Goal: Navigation & Orientation: Find specific page/section

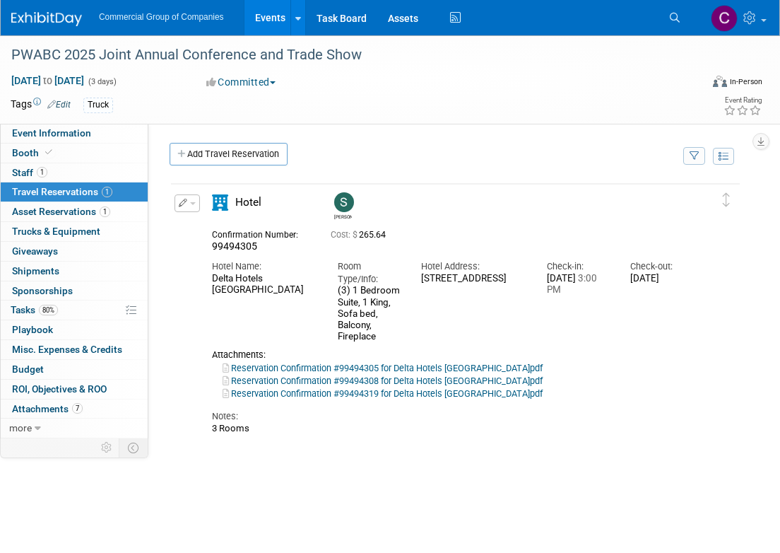
click at [68, 33] on div "Commercial Group of Companies Events Add Event Bulk Upload Events Shareable Eve…" at bounding box center [381, 17] width 740 height 35
click at [69, 23] on img at bounding box center [46, 19] width 71 height 14
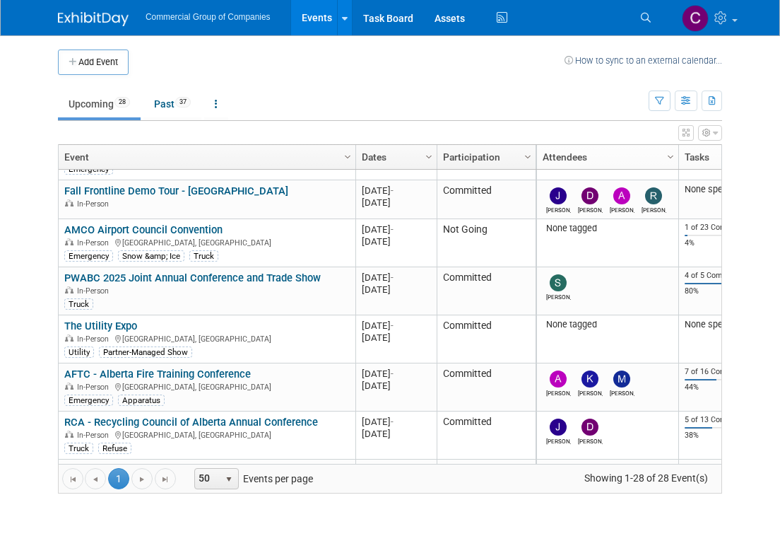
scroll to position [485, 0]
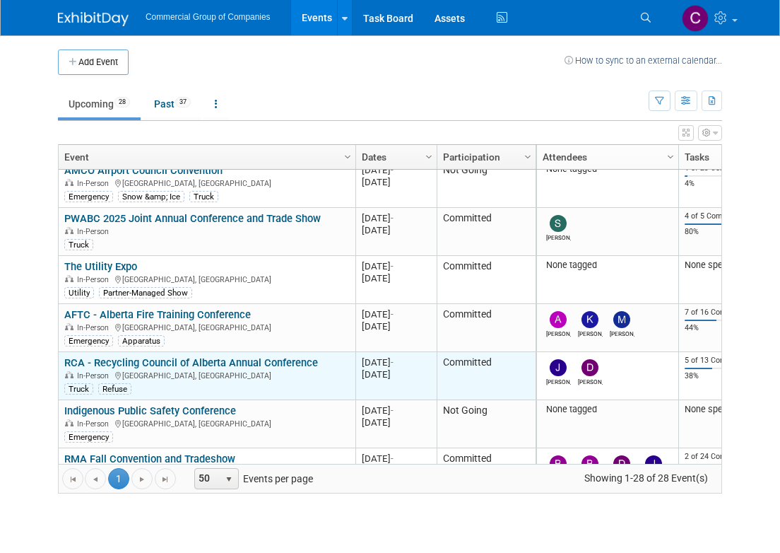
click at [185, 361] on link "RCA - Recycling Council of Alberta Annual Conference" at bounding box center [191, 362] width 254 height 13
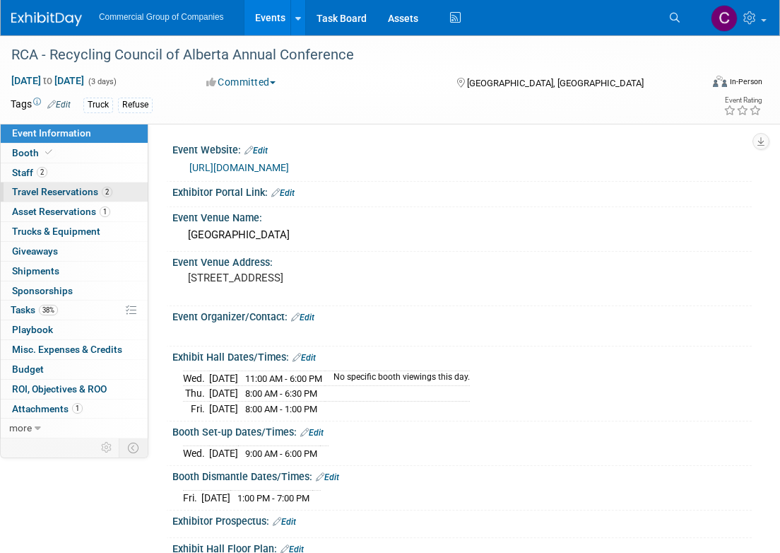
click at [136, 190] on link "2 Travel Reservations 2" at bounding box center [74, 191] width 147 height 19
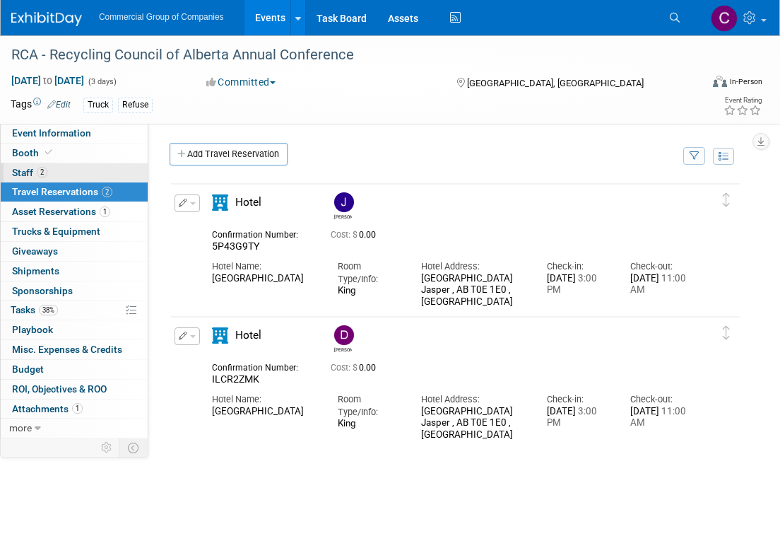
click at [113, 169] on link "2 Staff 2" at bounding box center [74, 172] width 147 height 19
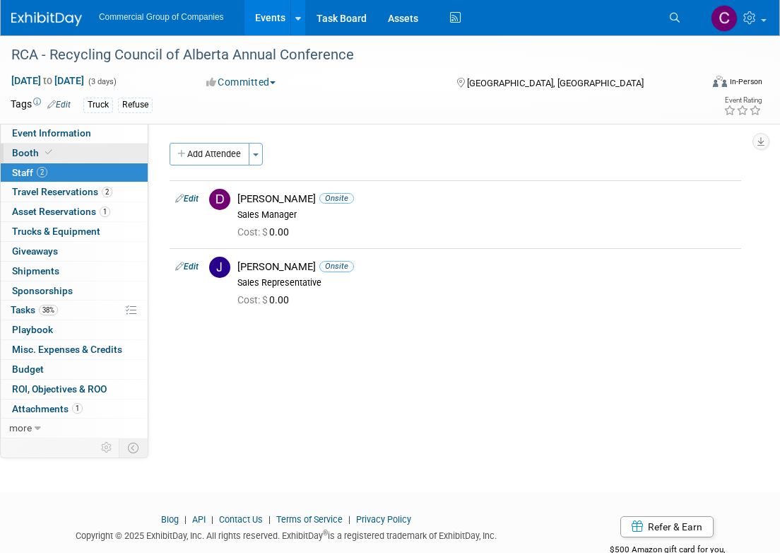
click at [105, 152] on link "Booth" at bounding box center [74, 152] width 147 height 19
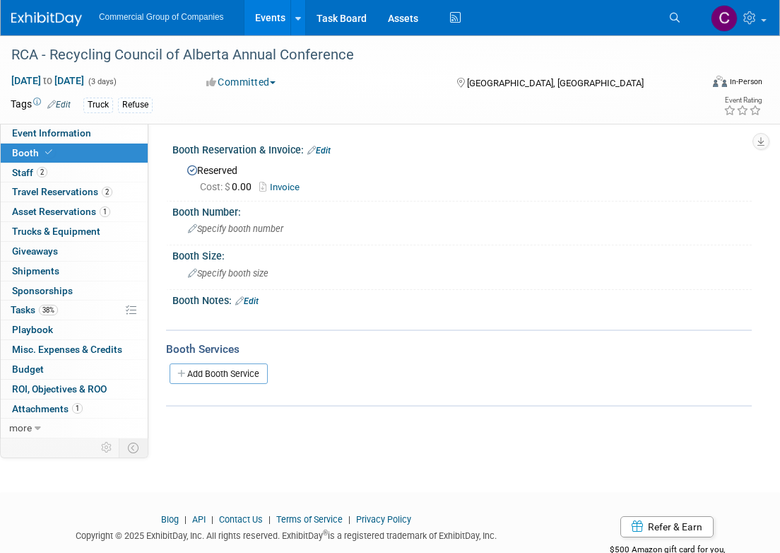
click at [273, 182] on link "Invoice" at bounding box center [282, 187] width 47 height 11
